Goal: Task Accomplishment & Management: Manage account settings

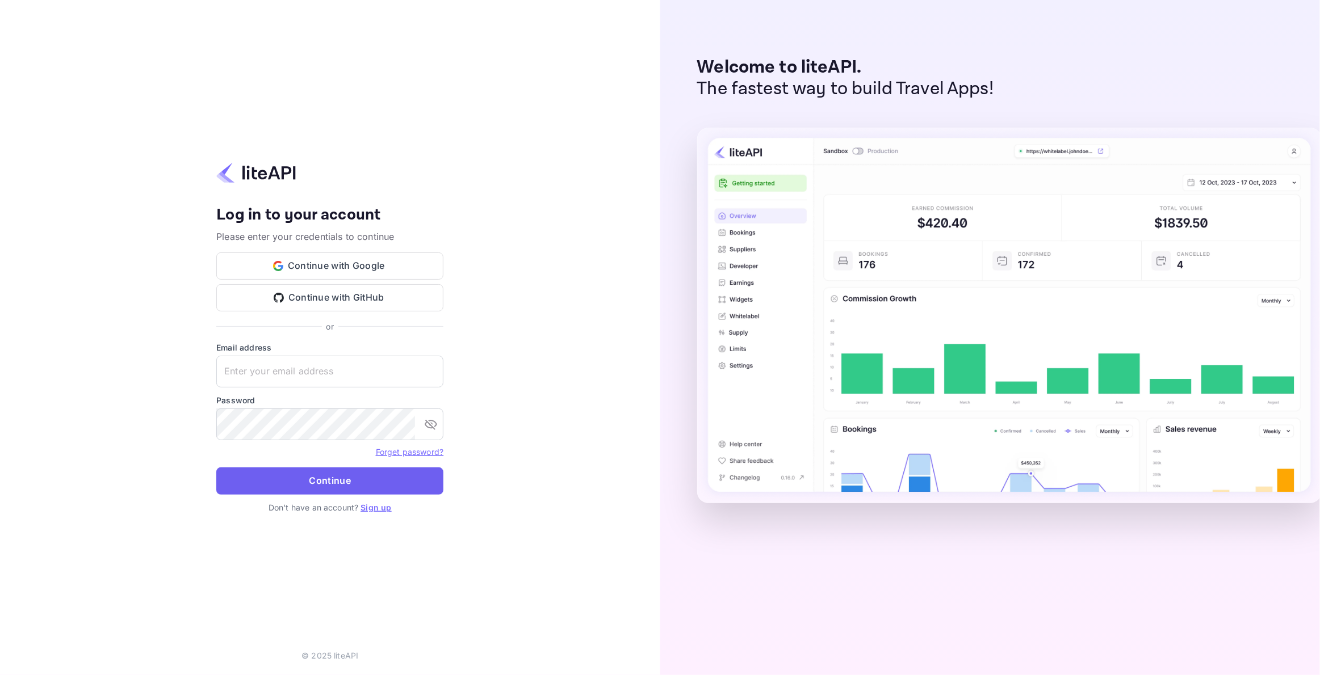
type input "[EMAIL_ADDRESS][DOMAIN_NAME]"
click at [280, 490] on button "Continue" at bounding box center [329, 481] width 227 height 27
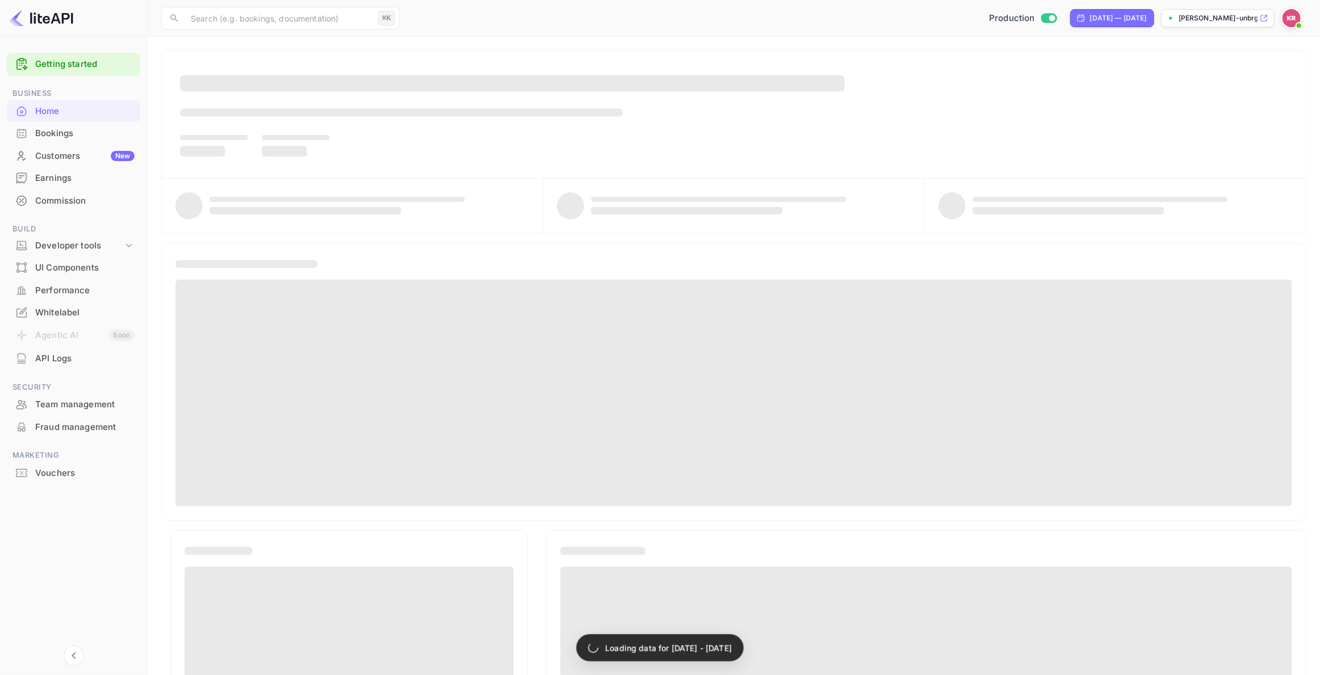
click at [81, 134] on div "Bookings" at bounding box center [84, 133] width 99 height 13
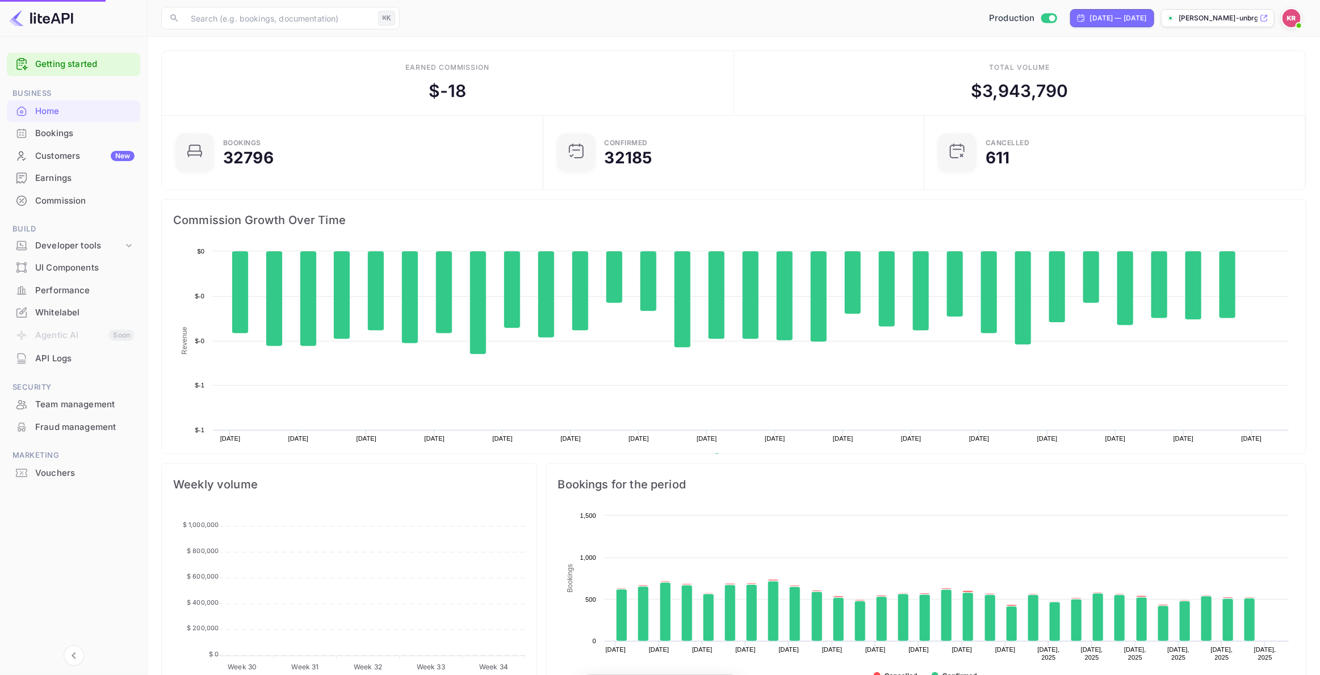
scroll to position [184, 375]
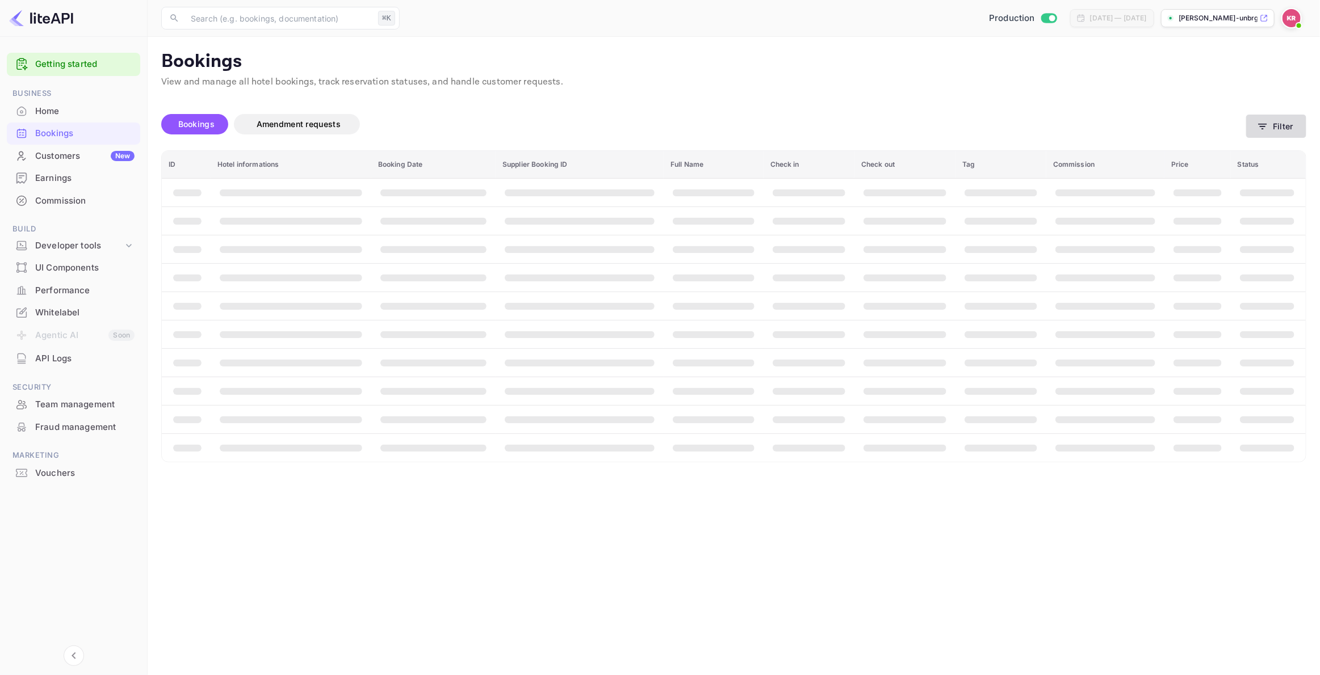
click at [1291, 124] on button "Filter" at bounding box center [1276, 126] width 60 height 23
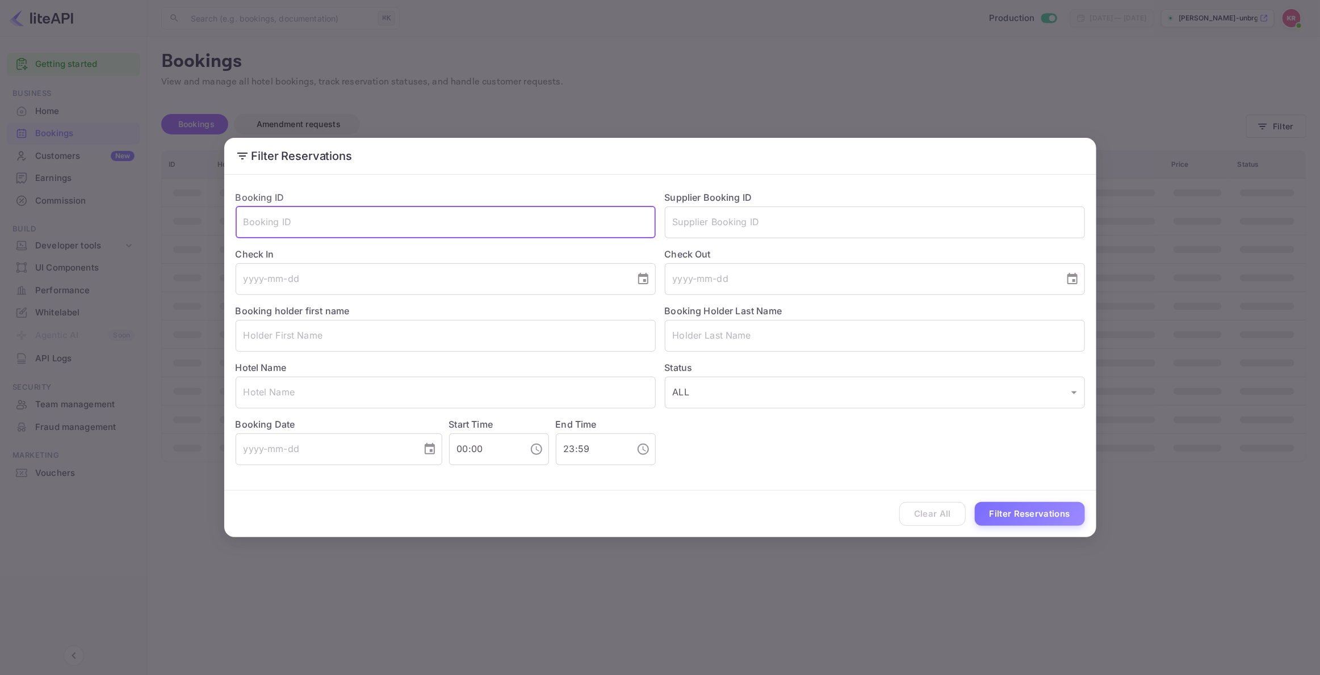
click at [255, 225] on input "text" at bounding box center [446, 223] width 420 height 32
paste input "GhOAzqlTd"
drag, startPoint x: 248, startPoint y: 223, endPoint x: 260, endPoint y: 251, distance: 30.8
click at [248, 223] on input "GhOAzqlTd" at bounding box center [446, 223] width 420 height 32
type input "GhOAzqlTd"
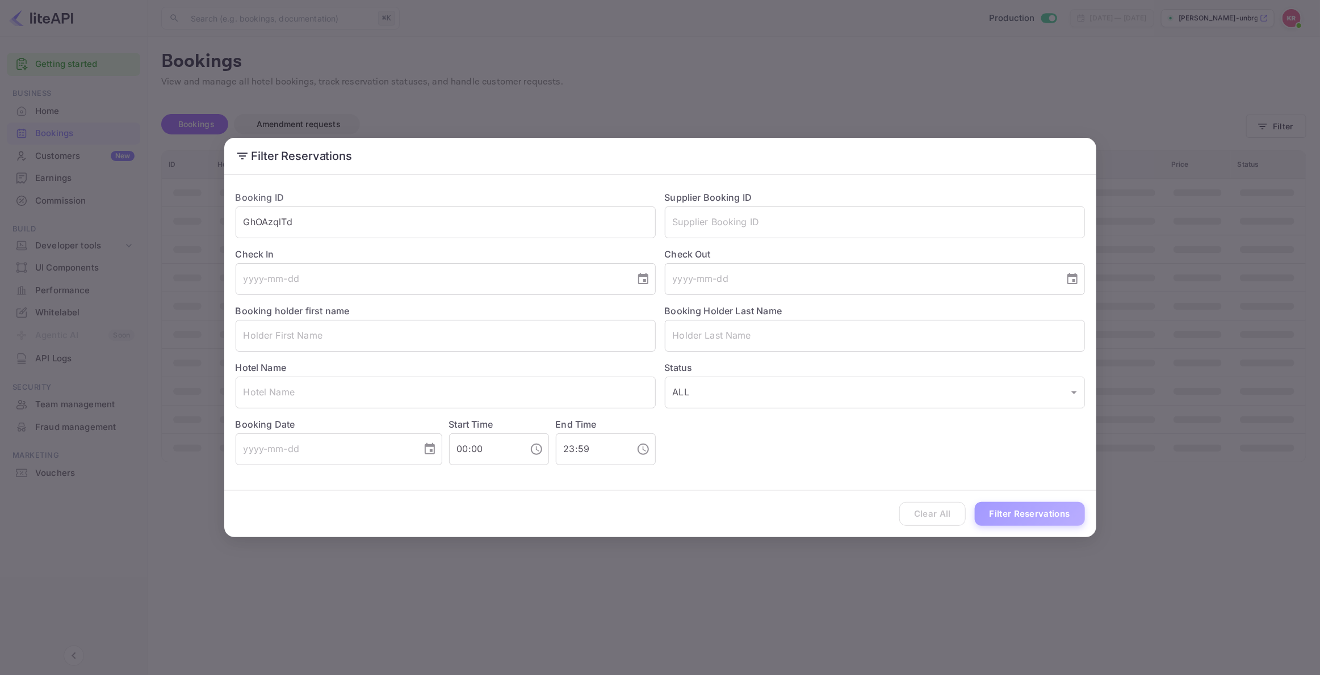
click at [1037, 518] on button "Filter Reservations" at bounding box center [1030, 514] width 110 height 24
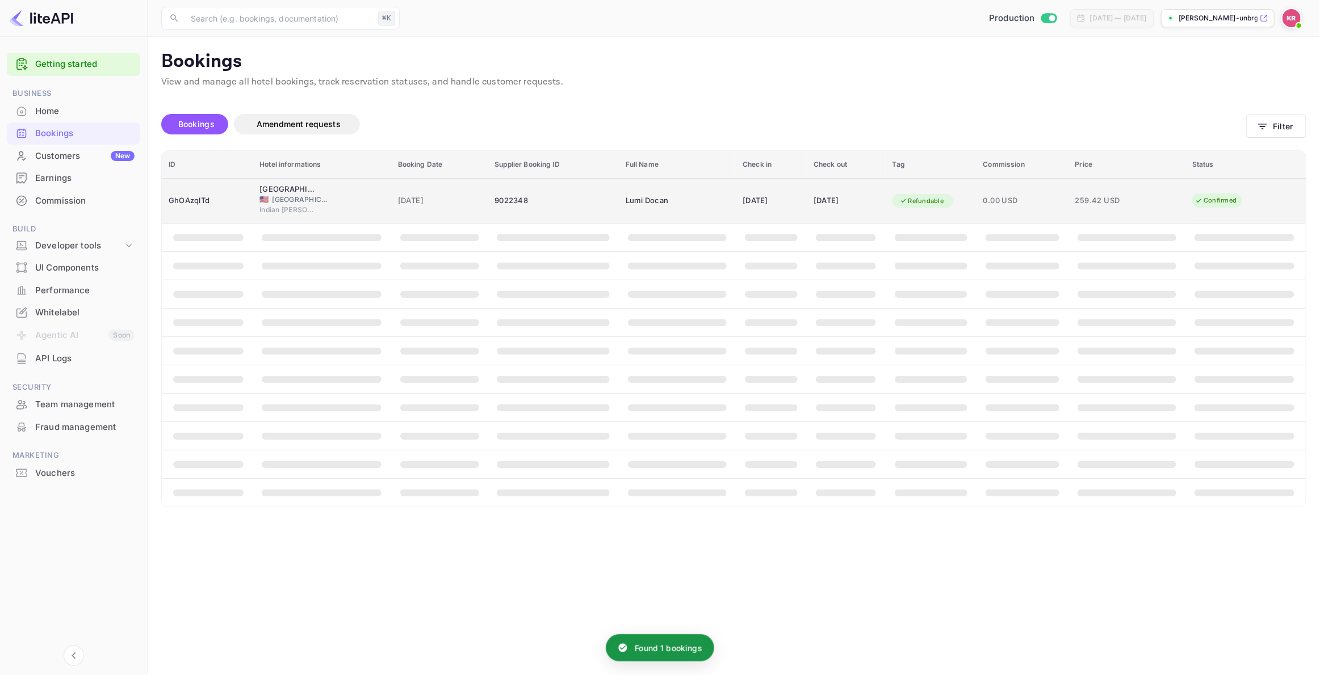
click at [271, 206] on span "Indian Wells" at bounding box center [287, 210] width 57 height 10
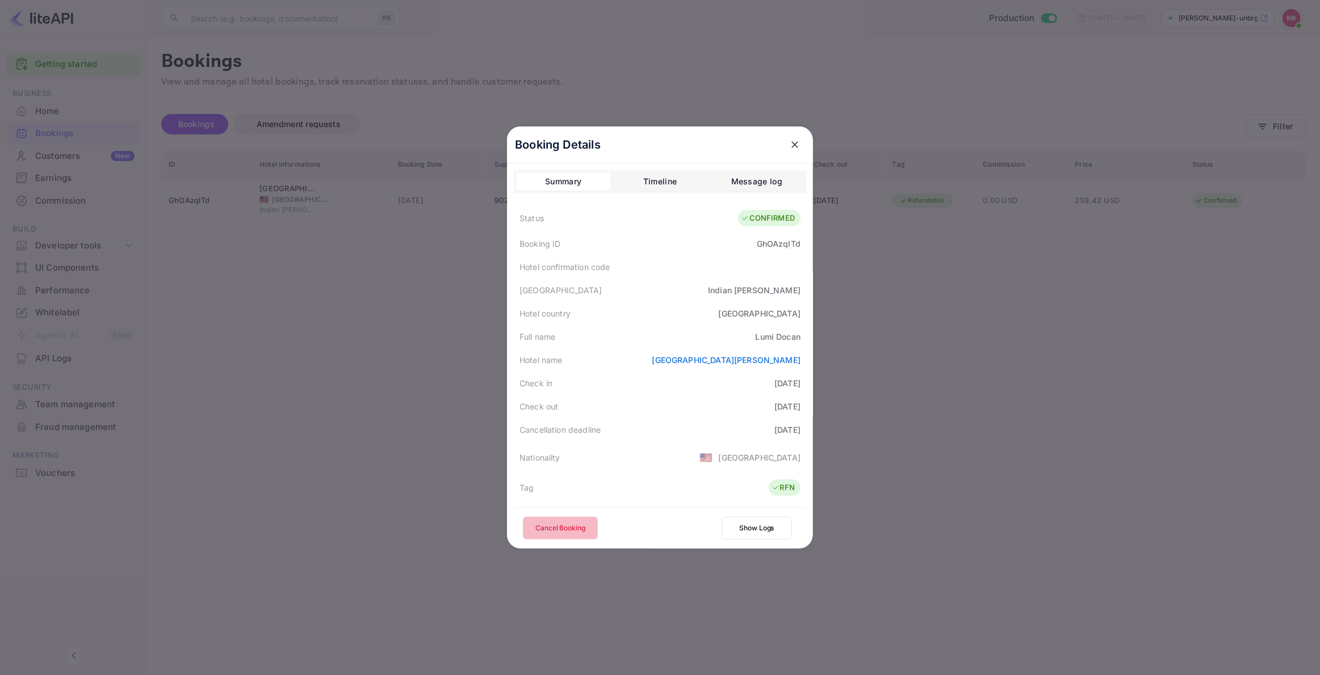
click at [569, 527] on button "Cancel Booking" at bounding box center [560, 528] width 75 height 23
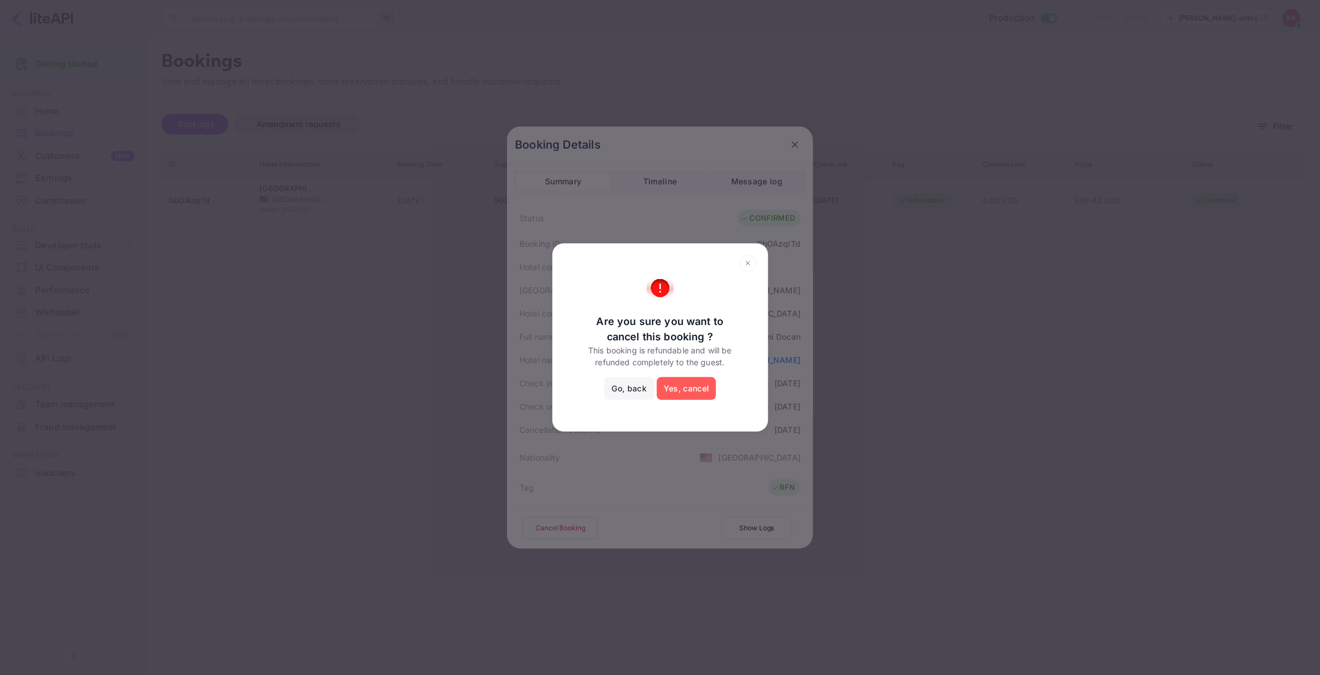
click at [685, 390] on button "Yes, cancel" at bounding box center [686, 388] width 59 height 23
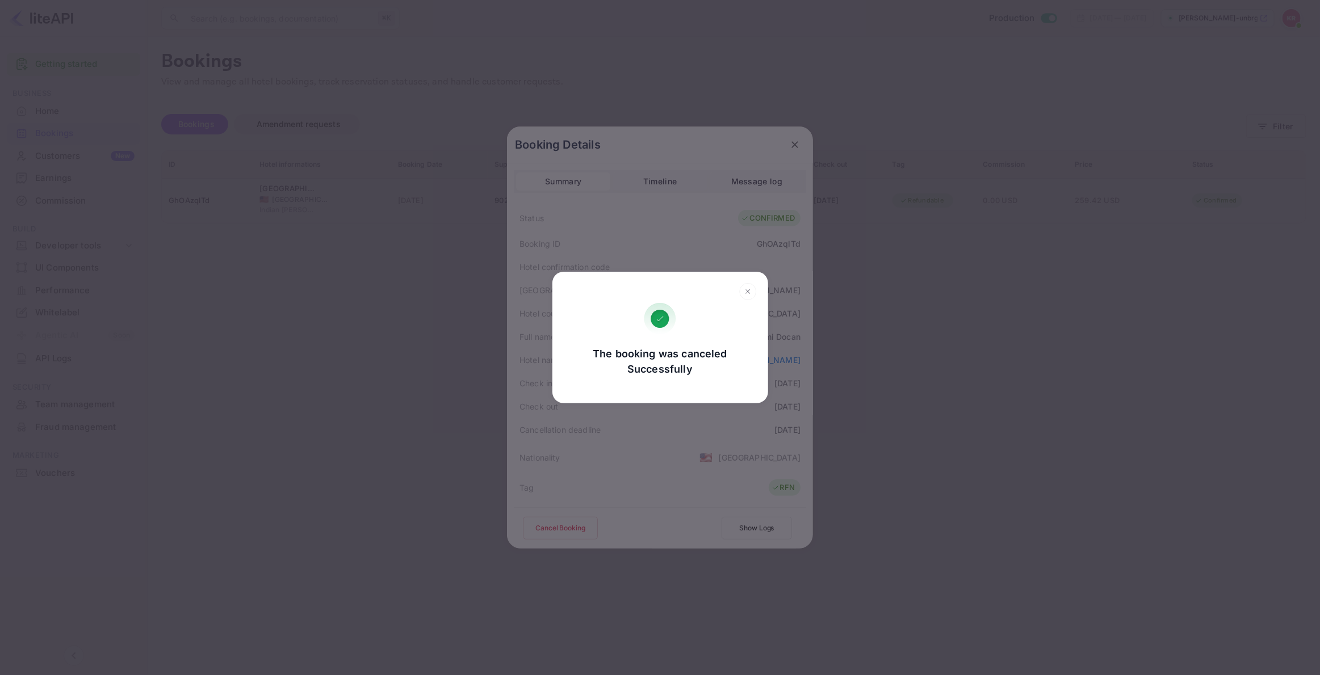
click at [831, 371] on div "The booking was canceled Successfully Go, back Yes, cancel" at bounding box center [660, 337] width 1320 height 675
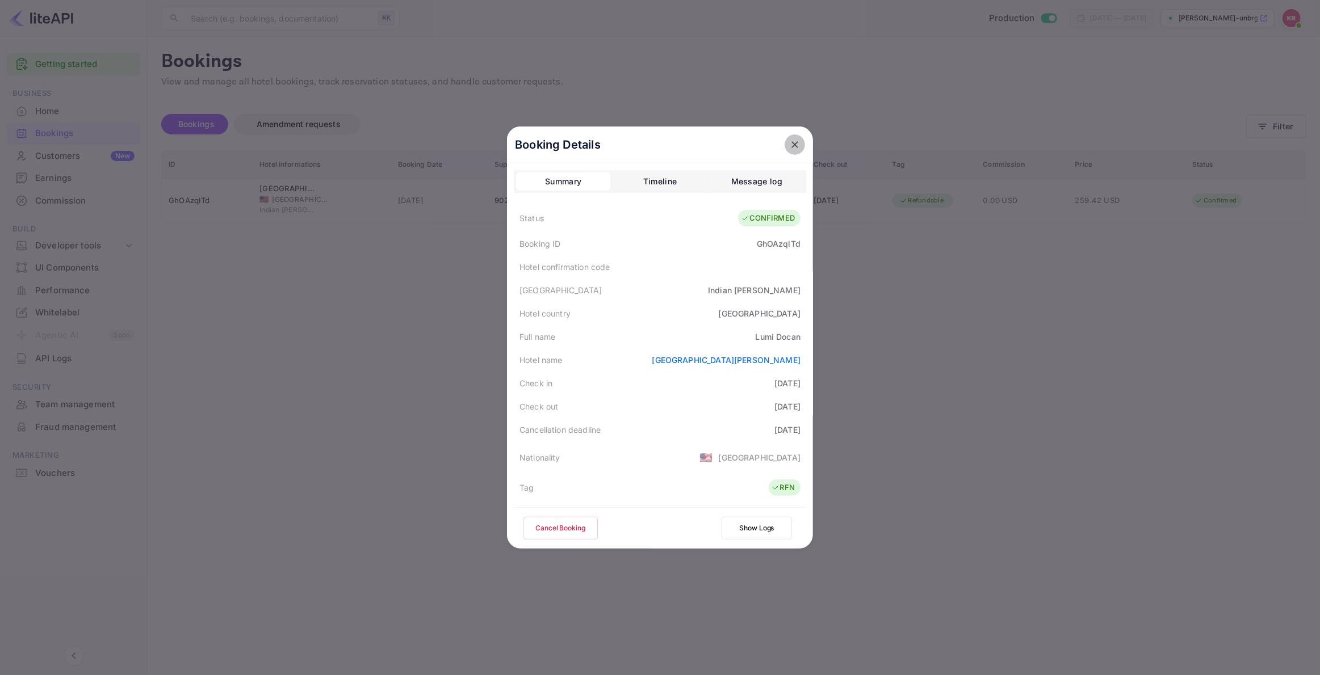
click at [795, 144] on icon "close" at bounding box center [794, 144] width 7 height 7
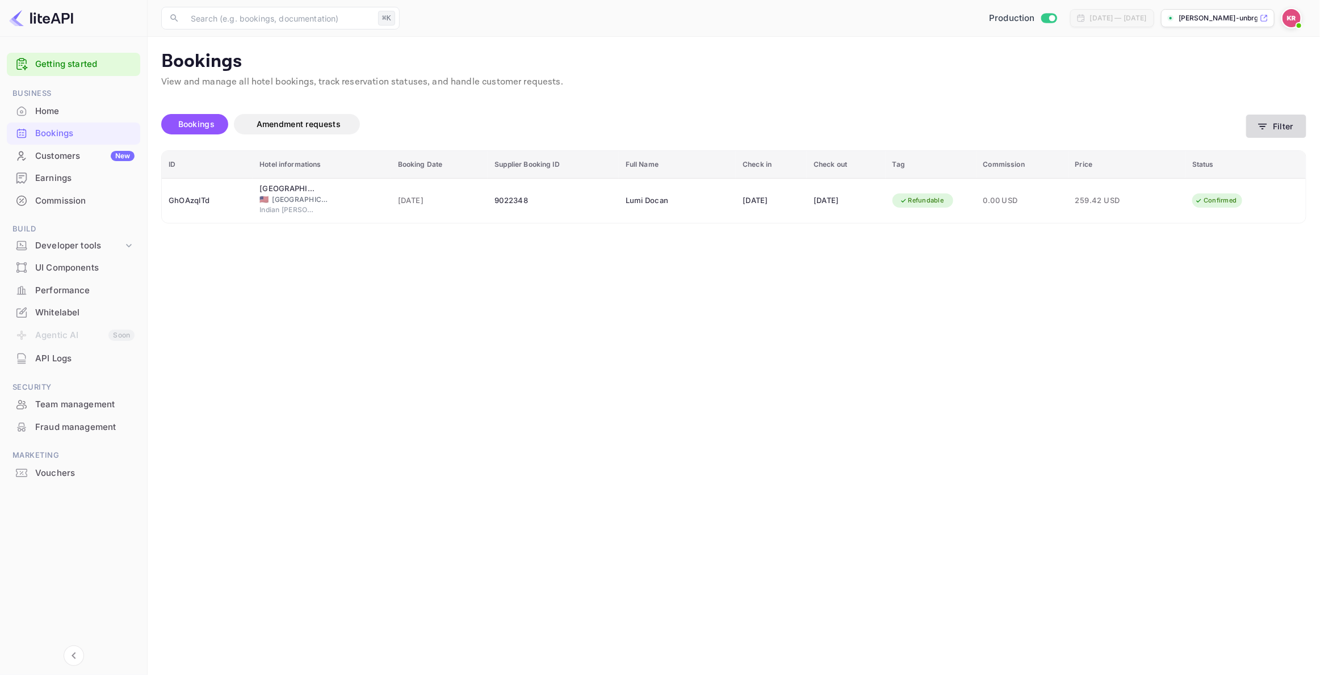
click at [1285, 126] on button "Filter" at bounding box center [1276, 126] width 60 height 23
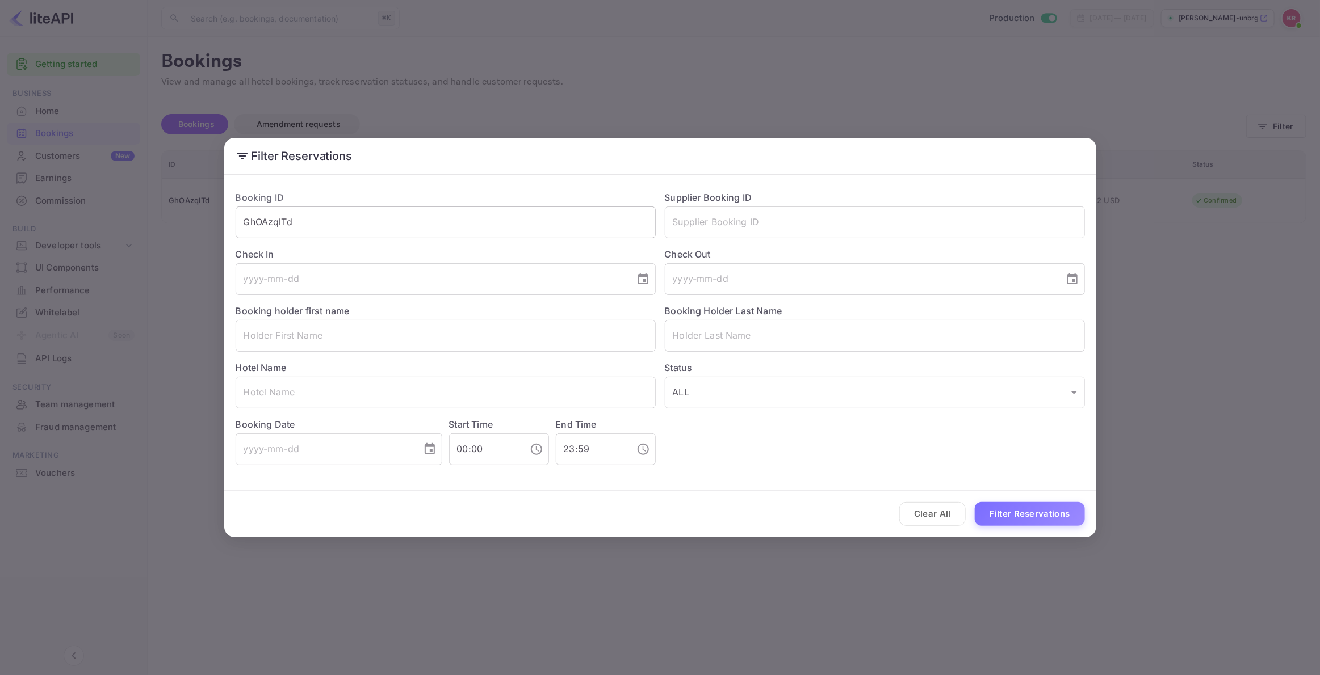
drag, startPoint x: 301, startPoint y: 217, endPoint x: 293, endPoint y: 229, distance: 14.3
click at [297, 223] on input "GhOAzqlTd" at bounding box center [446, 223] width 420 height 32
drag, startPoint x: 295, startPoint y: 217, endPoint x: 166, endPoint y: 217, distance: 128.8
click at [166, 217] on div "Filter Reservations Booking ID GhOAzqlTd ​ Supplier Booking ID ​ Check In ​ Che…" at bounding box center [660, 337] width 1320 height 675
paste input "jeNxXqc28"
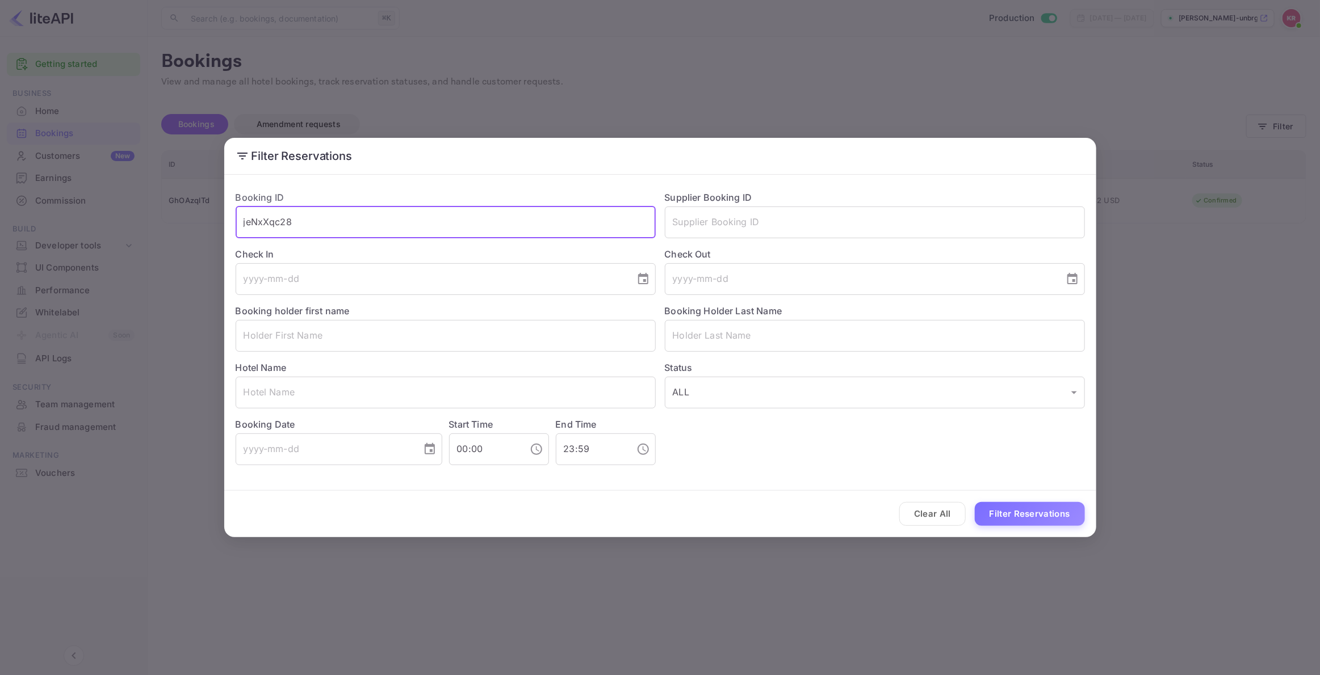
click at [245, 220] on input "jeNxXqc28" at bounding box center [446, 223] width 420 height 32
type input "jeNxXqc28"
click at [1026, 511] on button "Filter Reservations" at bounding box center [1030, 514] width 110 height 24
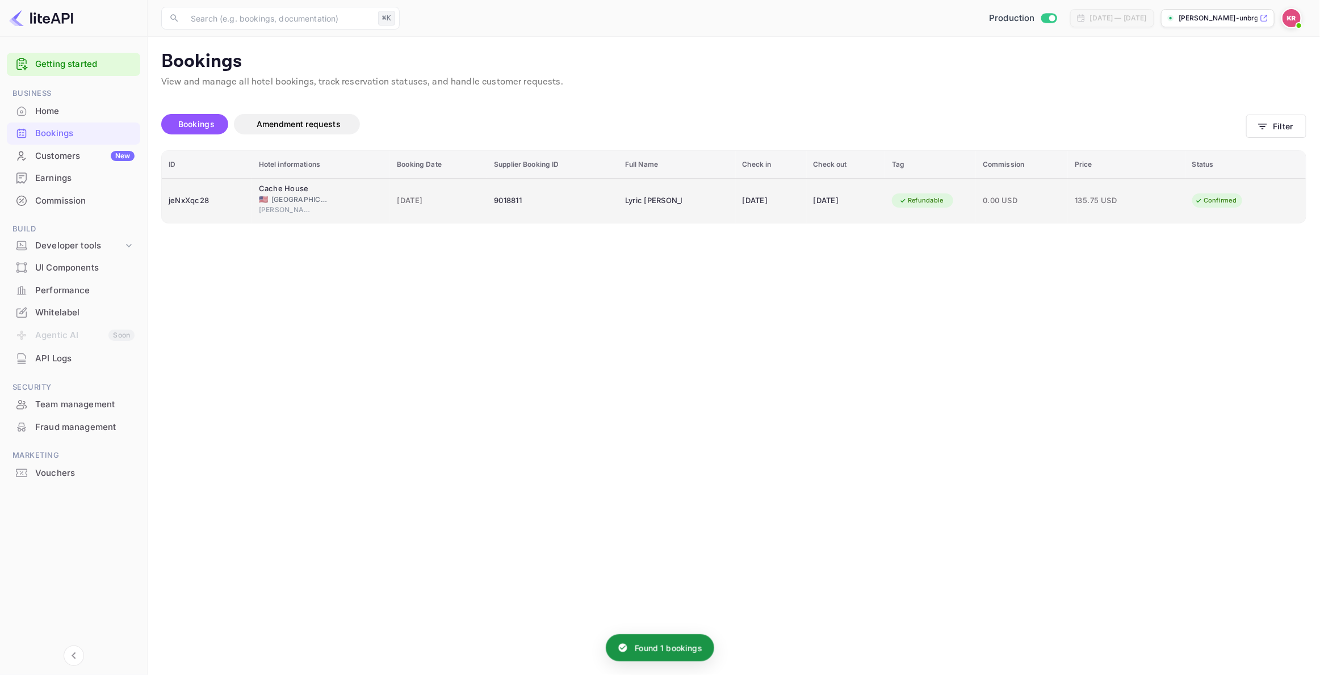
click at [244, 204] on td "jeNxXqc28" at bounding box center [207, 200] width 90 height 45
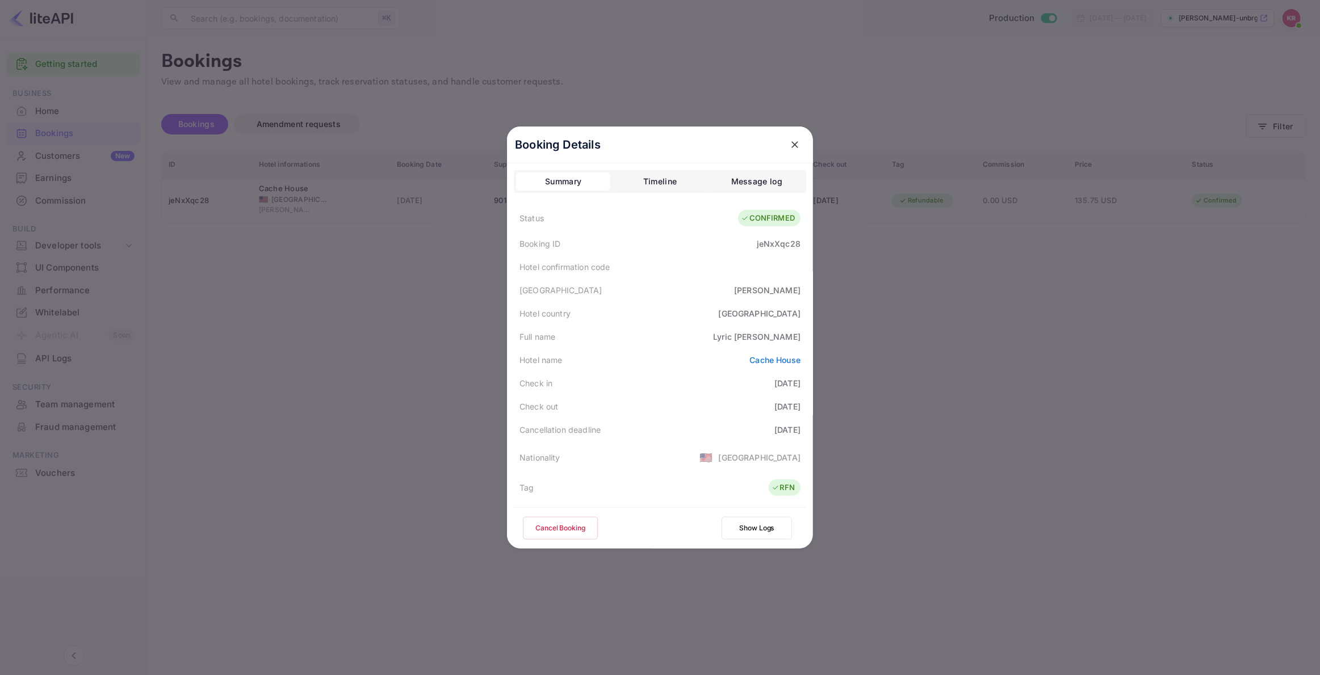
click at [571, 528] on button "Cancel Booking" at bounding box center [560, 528] width 75 height 23
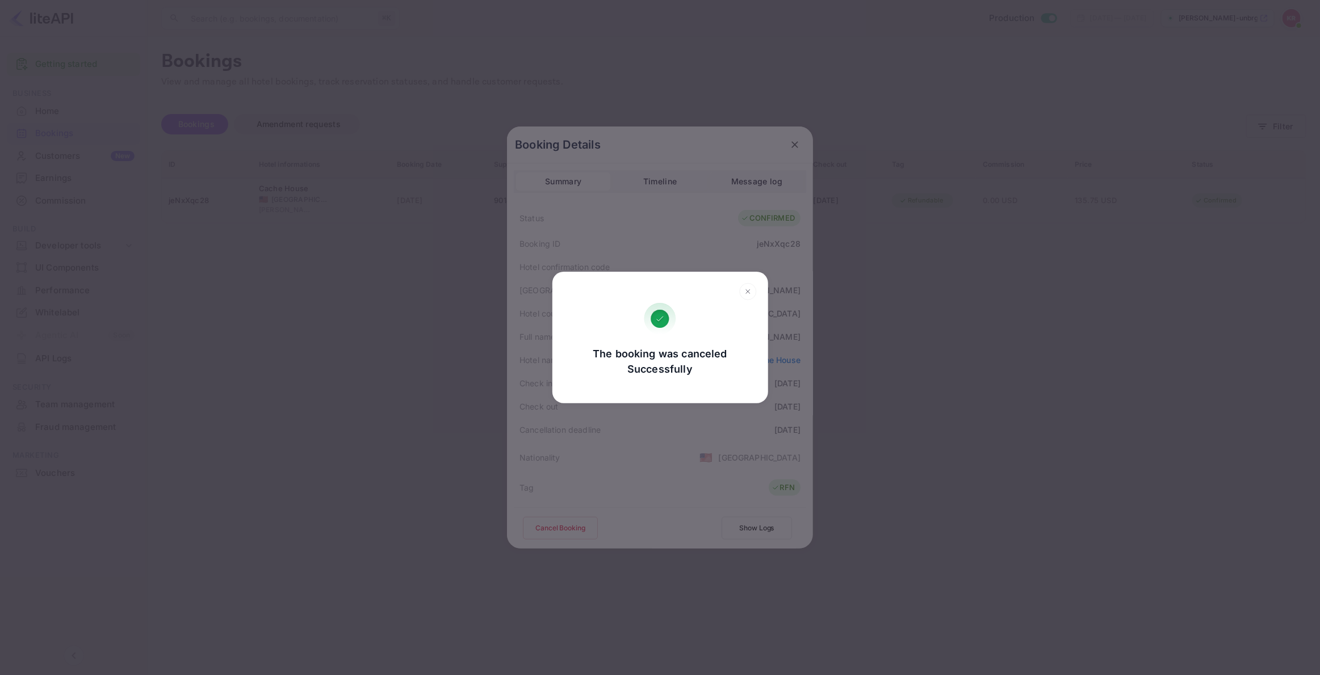
click at [257, 275] on div "The booking was canceled Successfully Go, back Yes, cancel" at bounding box center [660, 337] width 1320 height 675
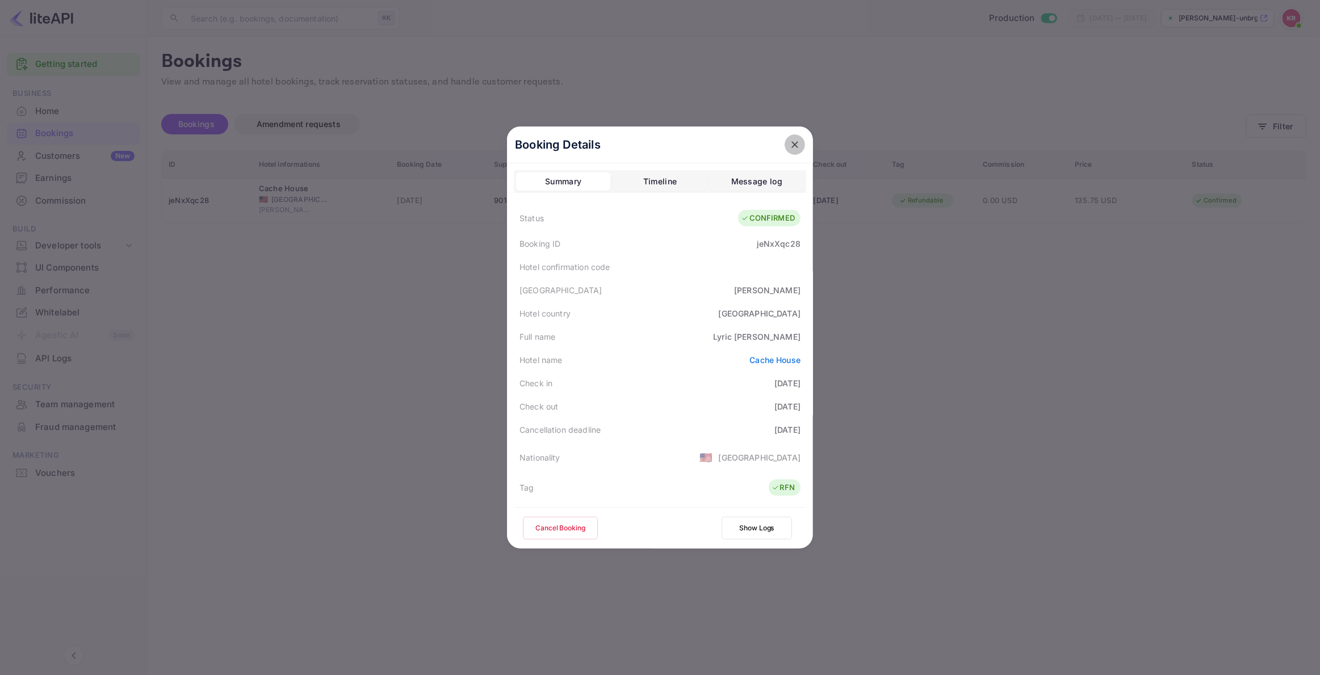
click at [792, 144] on icon "close" at bounding box center [794, 144] width 11 height 11
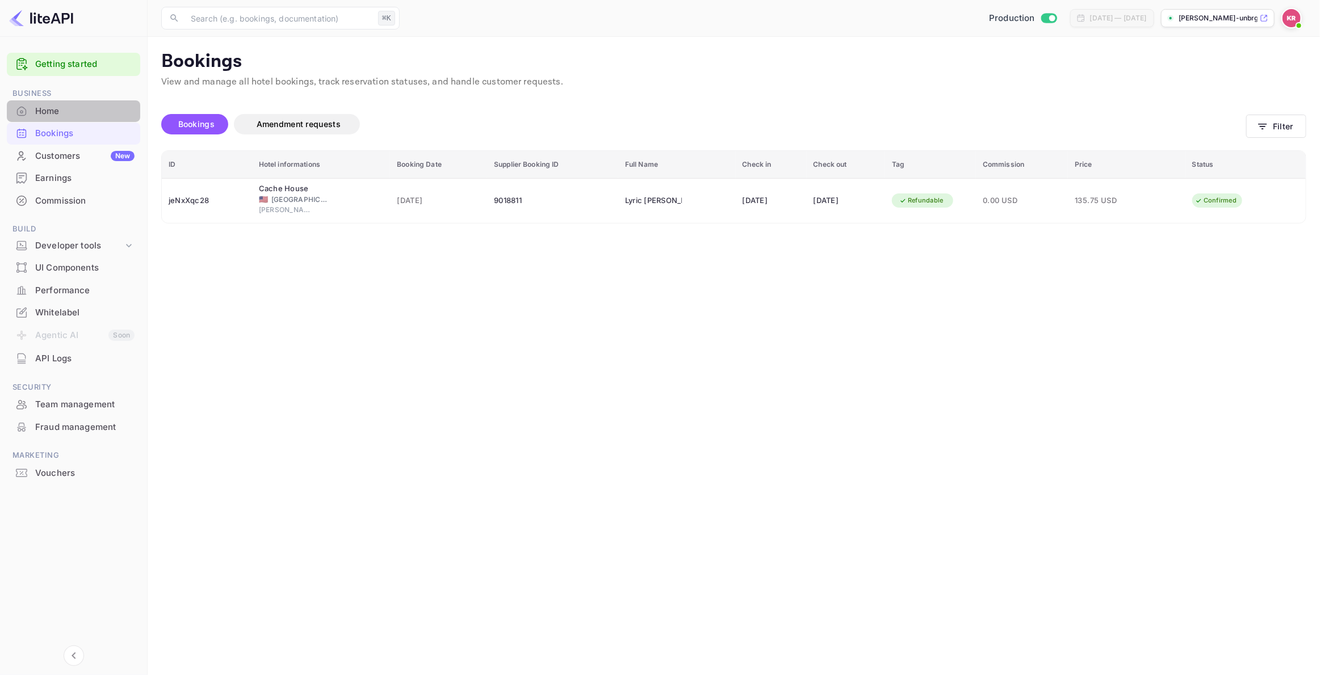
click at [45, 111] on div "Home" at bounding box center [84, 111] width 99 height 13
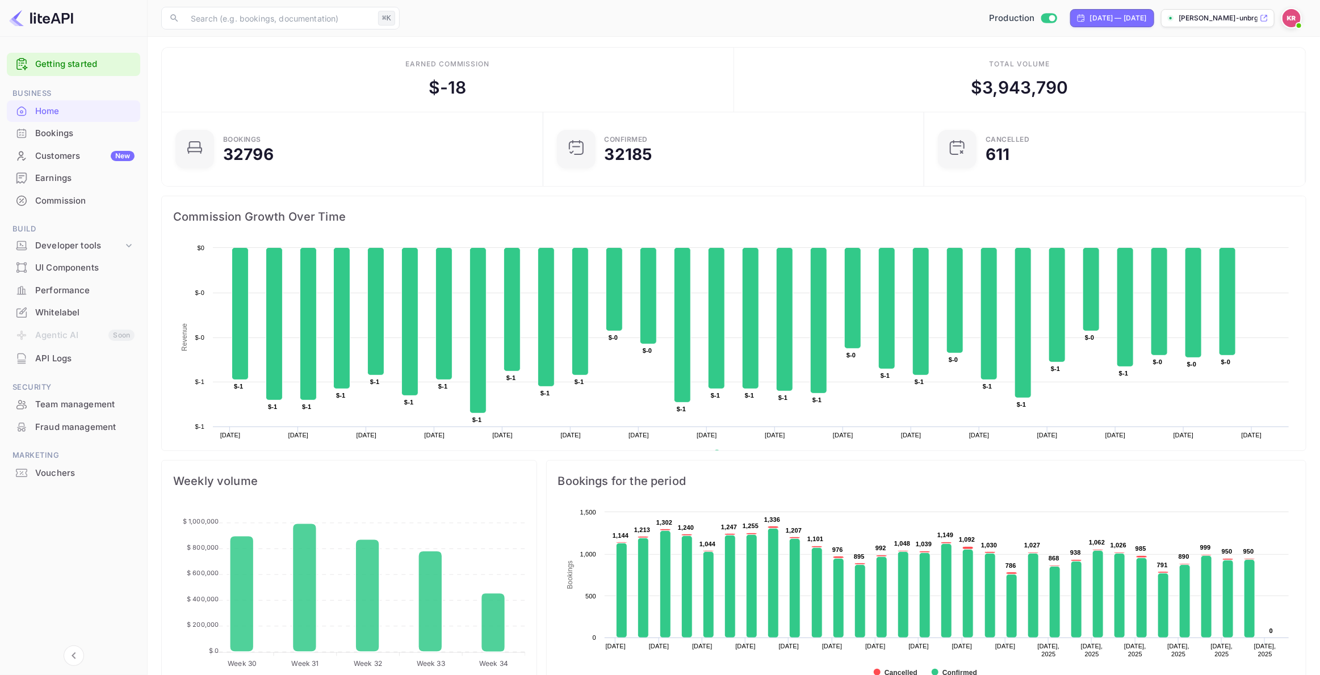
scroll to position [2, 0]
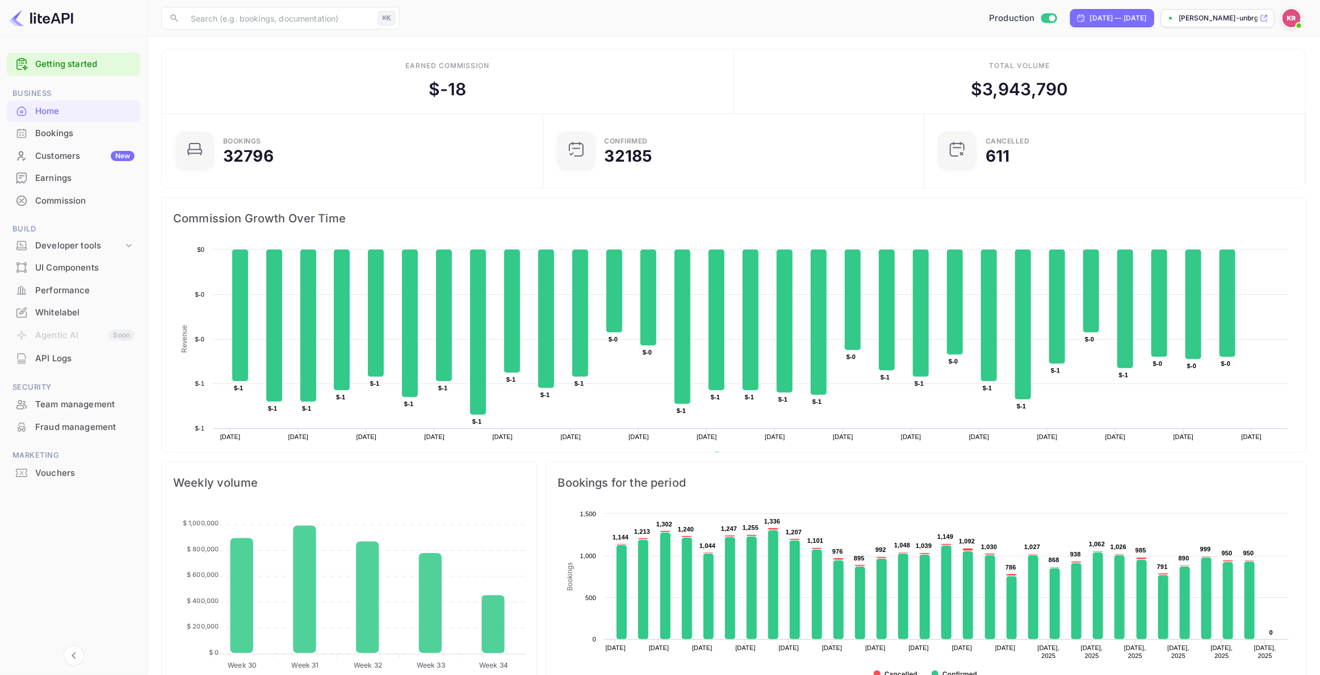
click at [70, 136] on div "Bookings" at bounding box center [84, 133] width 99 height 13
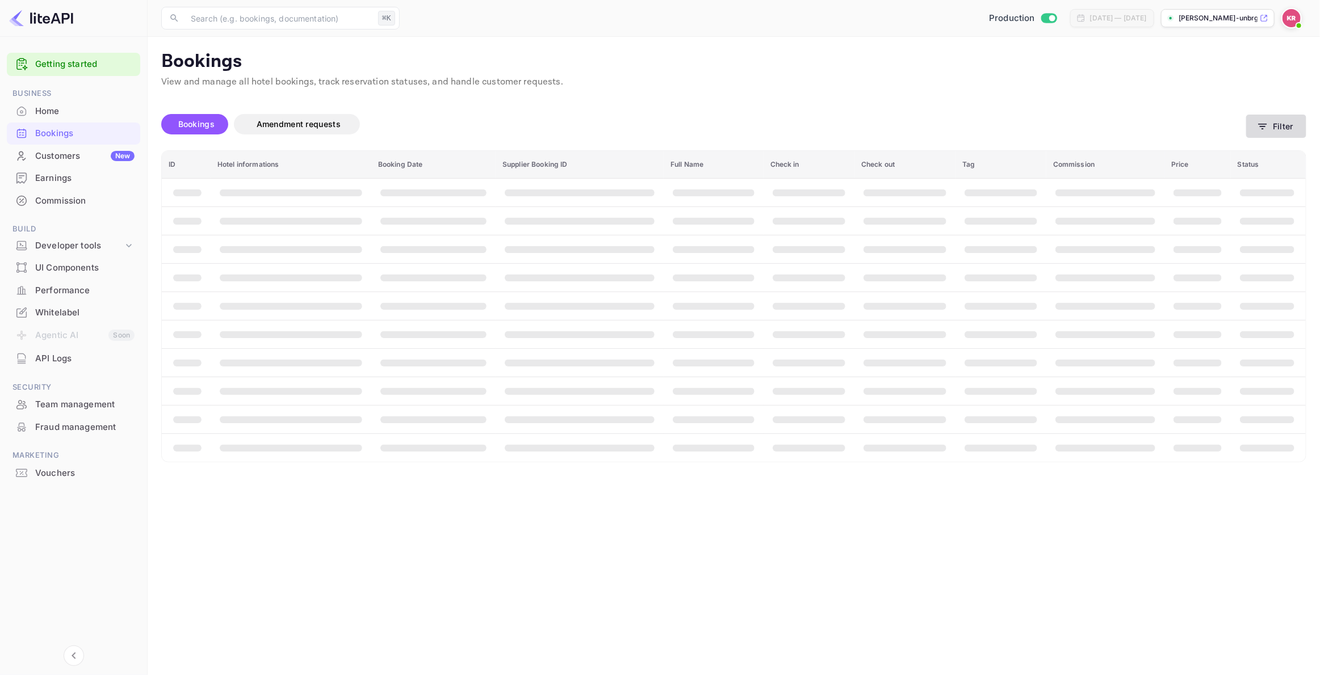
click at [1283, 125] on button "Filter" at bounding box center [1276, 126] width 60 height 23
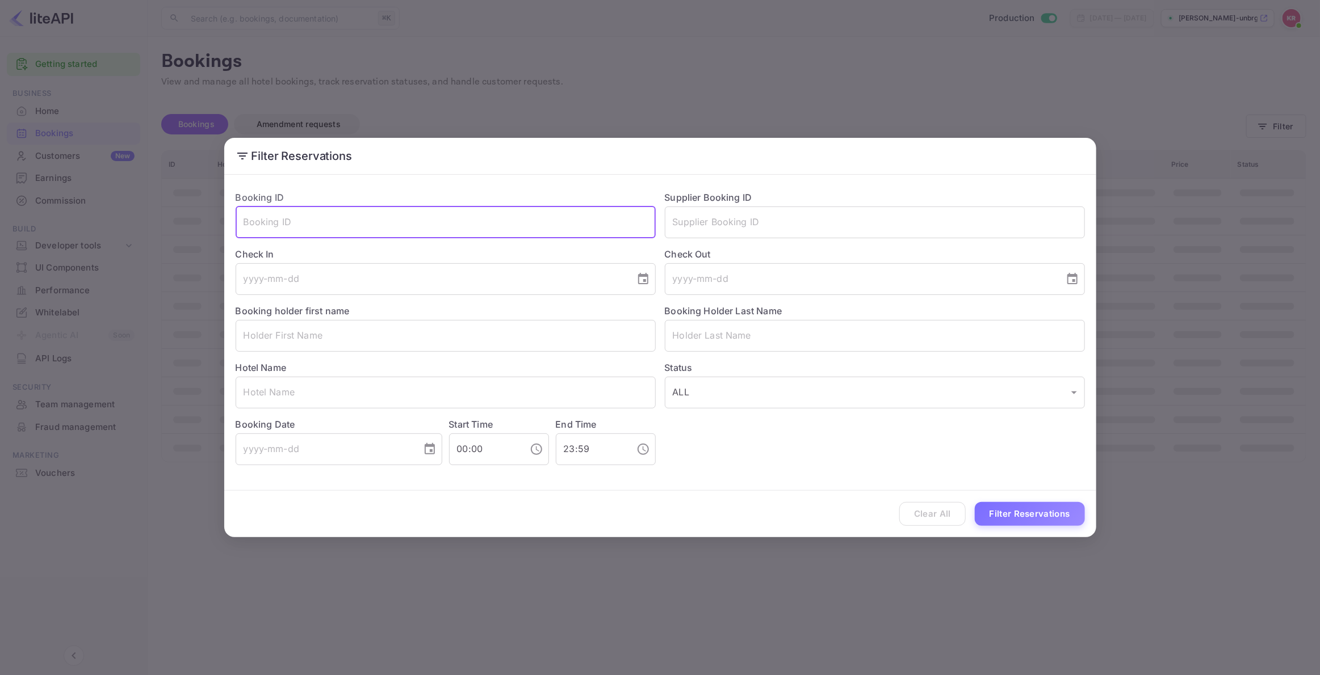
click at [249, 224] on input "text" at bounding box center [446, 223] width 420 height 32
paste input "jeNxXqc28"
click at [246, 223] on input "jeNxXqc28" at bounding box center [446, 223] width 420 height 32
type input "jeNxXqc28"
click at [1001, 515] on button "Filter Reservations" at bounding box center [1030, 514] width 110 height 24
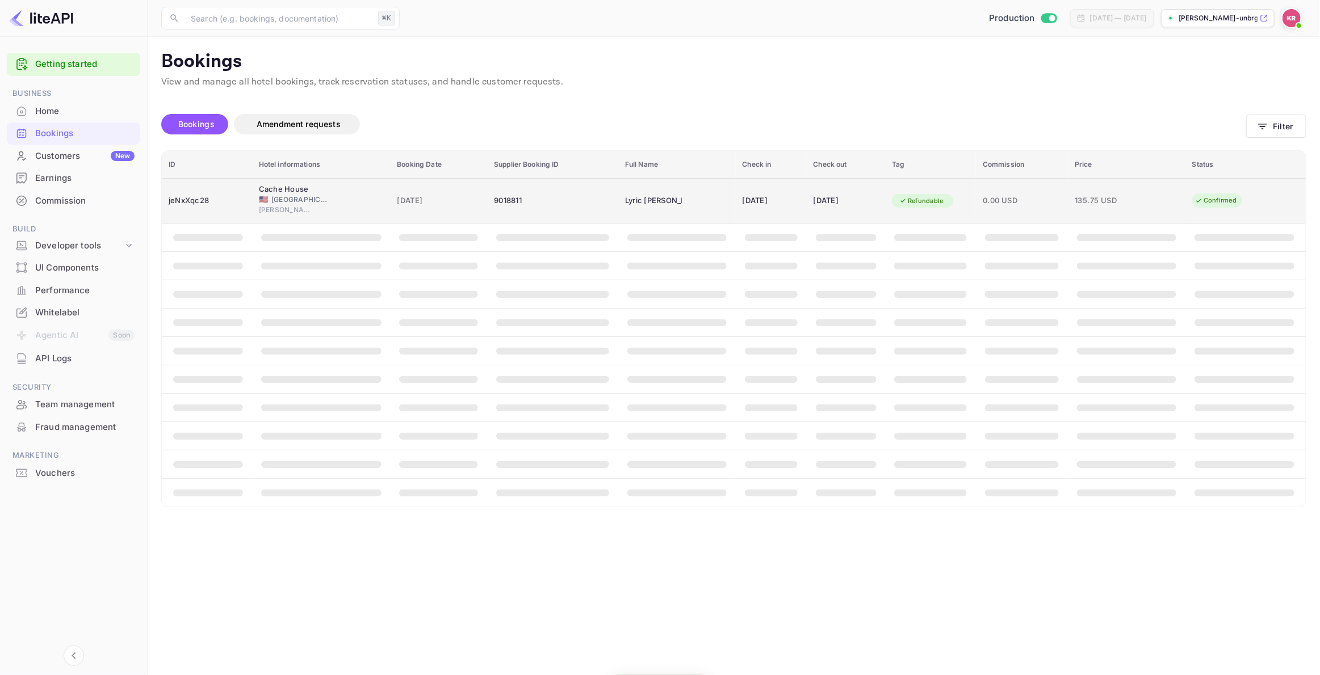
click at [289, 199] on span "United States of America" at bounding box center [299, 200] width 57 height 10
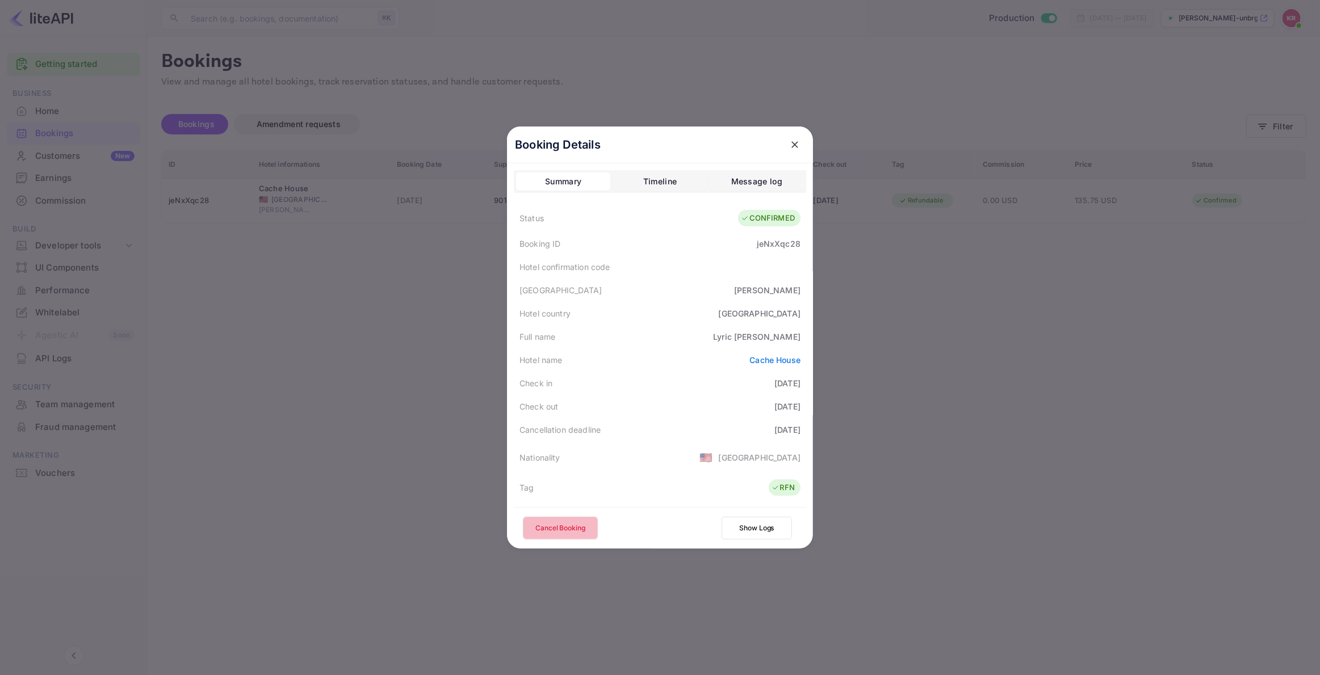
click at [562, 530] on button "Cancel Booking" at bounding box center [560, 528] width 75 height 23
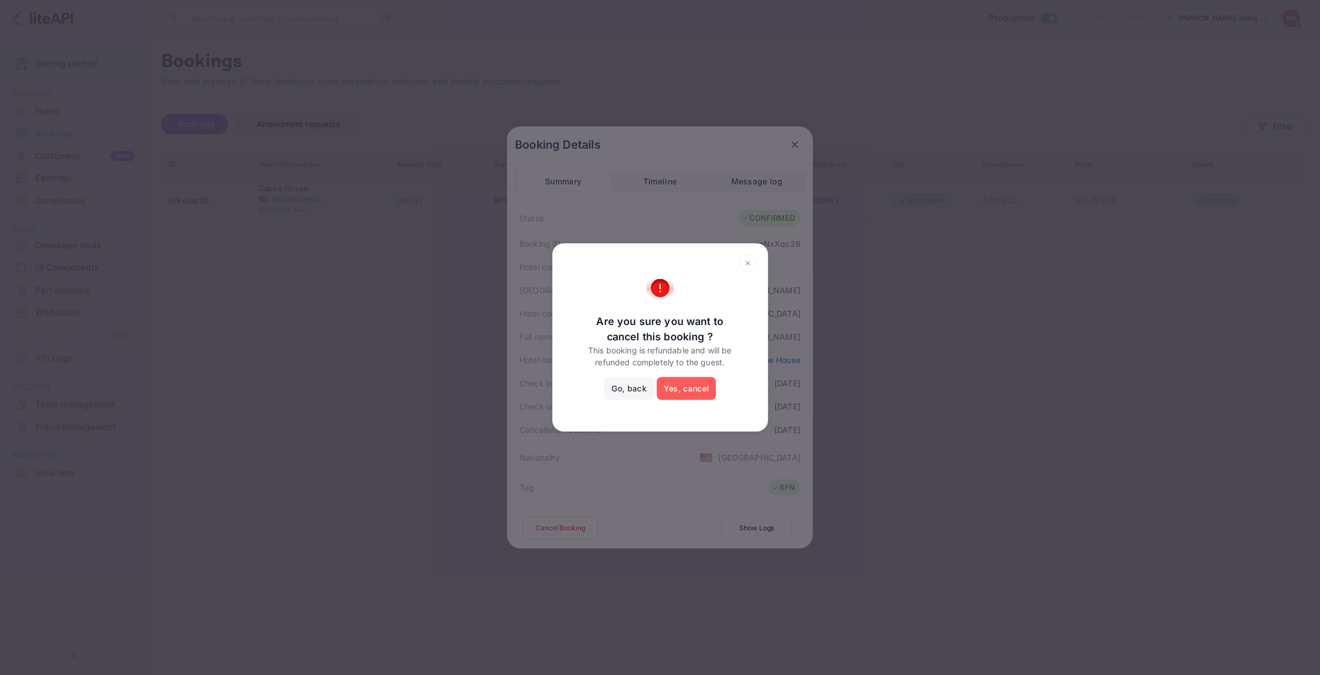
click at [677, 387] on button "Yes, cancel" at bounding box center [686, 388] width 59 height 23
